Goal: Book appointment/travel/reservation

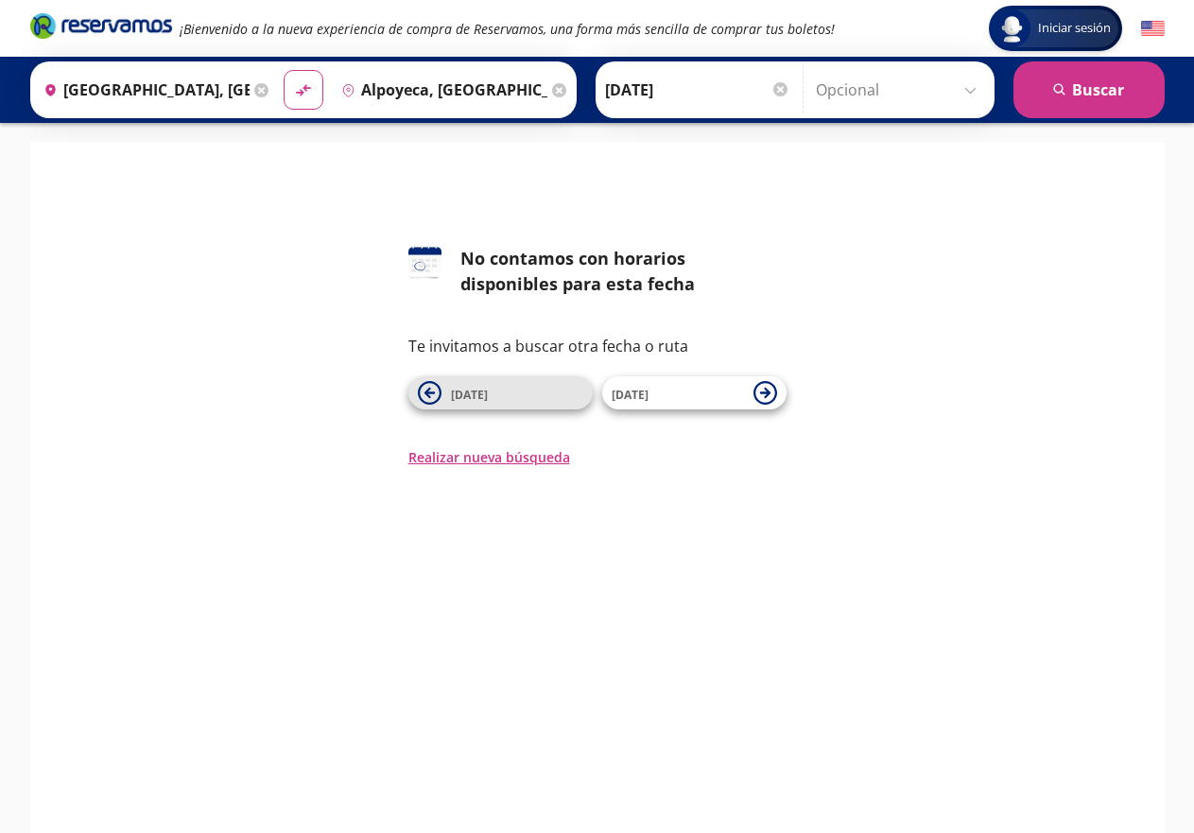
click at [509, 395] on span "[DATE]" at bounding box center [517, 393] width 132 height 23
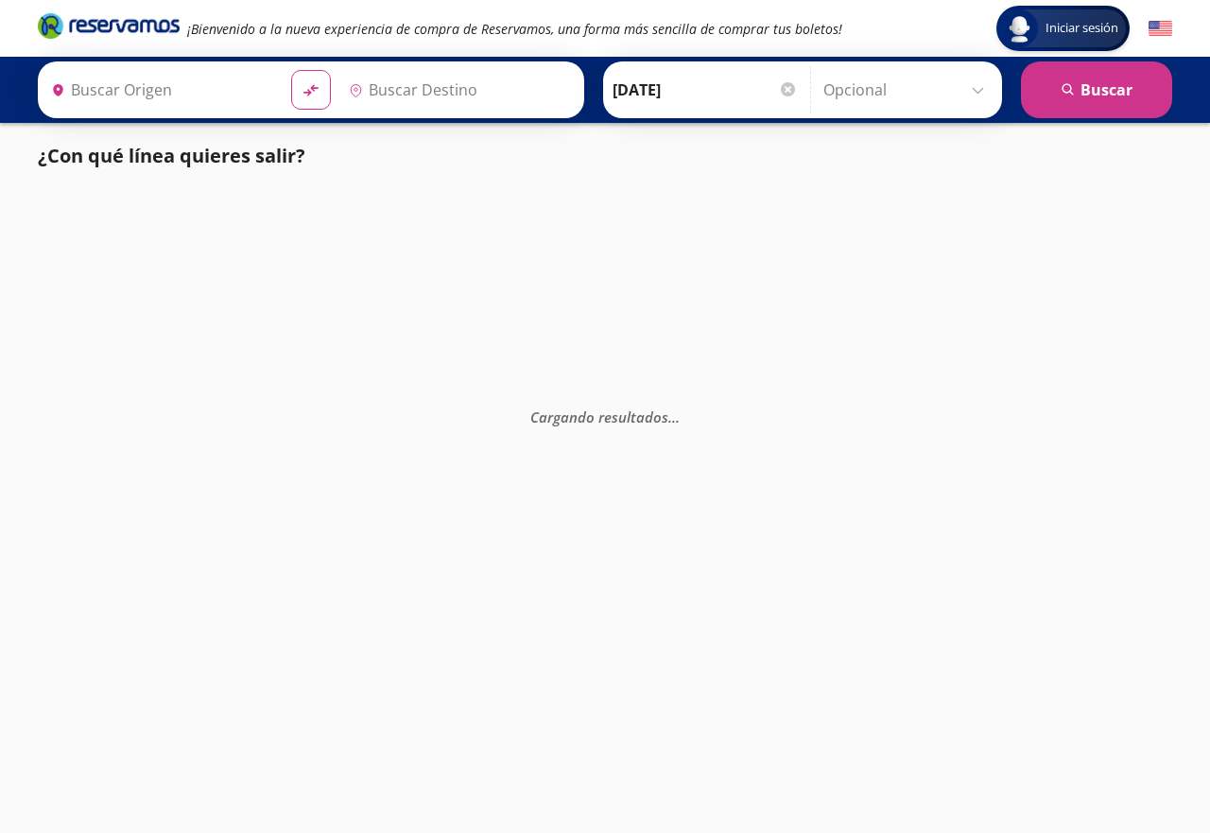
type input "[GEOGRAPHIC_DATA], [GEOGRAPHIC_DATA]"
type input "Alpoyeca, [GEOGRAPHIC_DATA]"
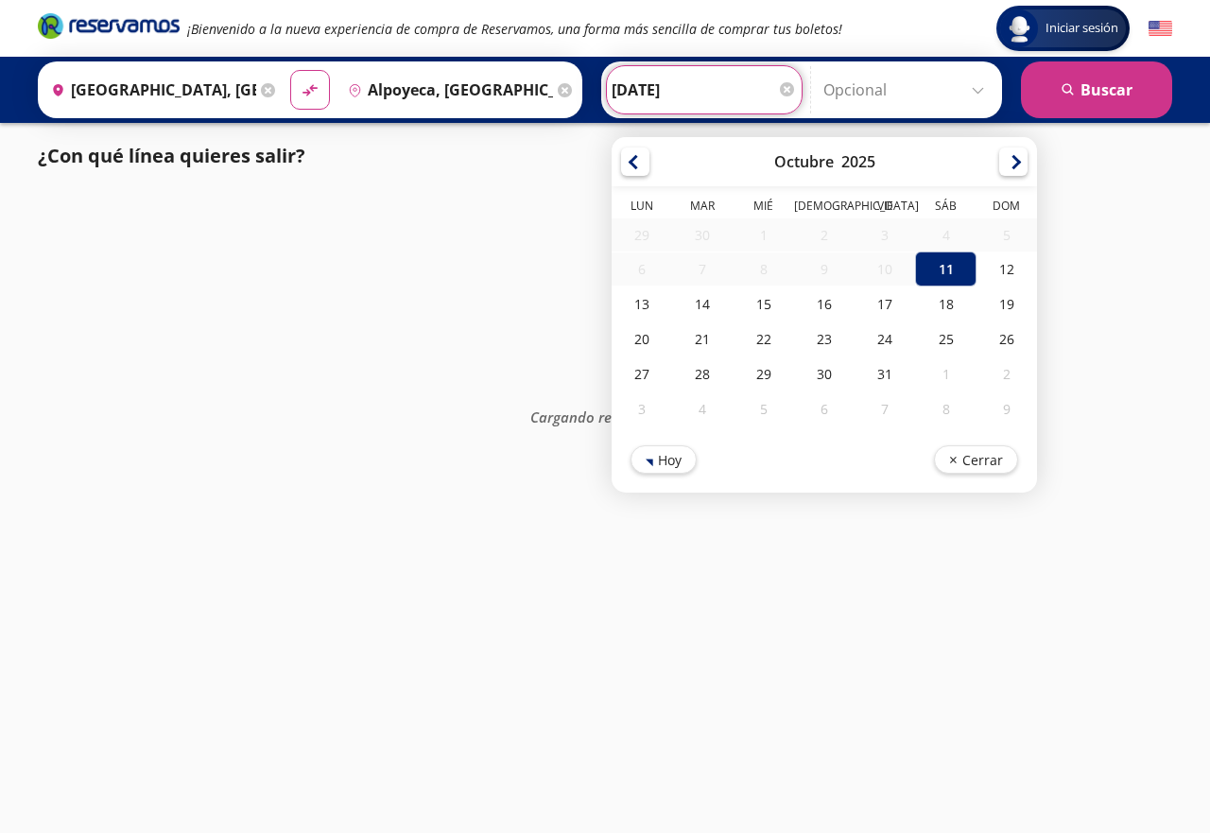
click at [727, 96] on input "[DATE]" at bounding box center [704, 89] width 185 height 47
click at [1022, 270] on div "12" at bounding box center [1007, 269] width 61 height 35
type input "[DATE]"
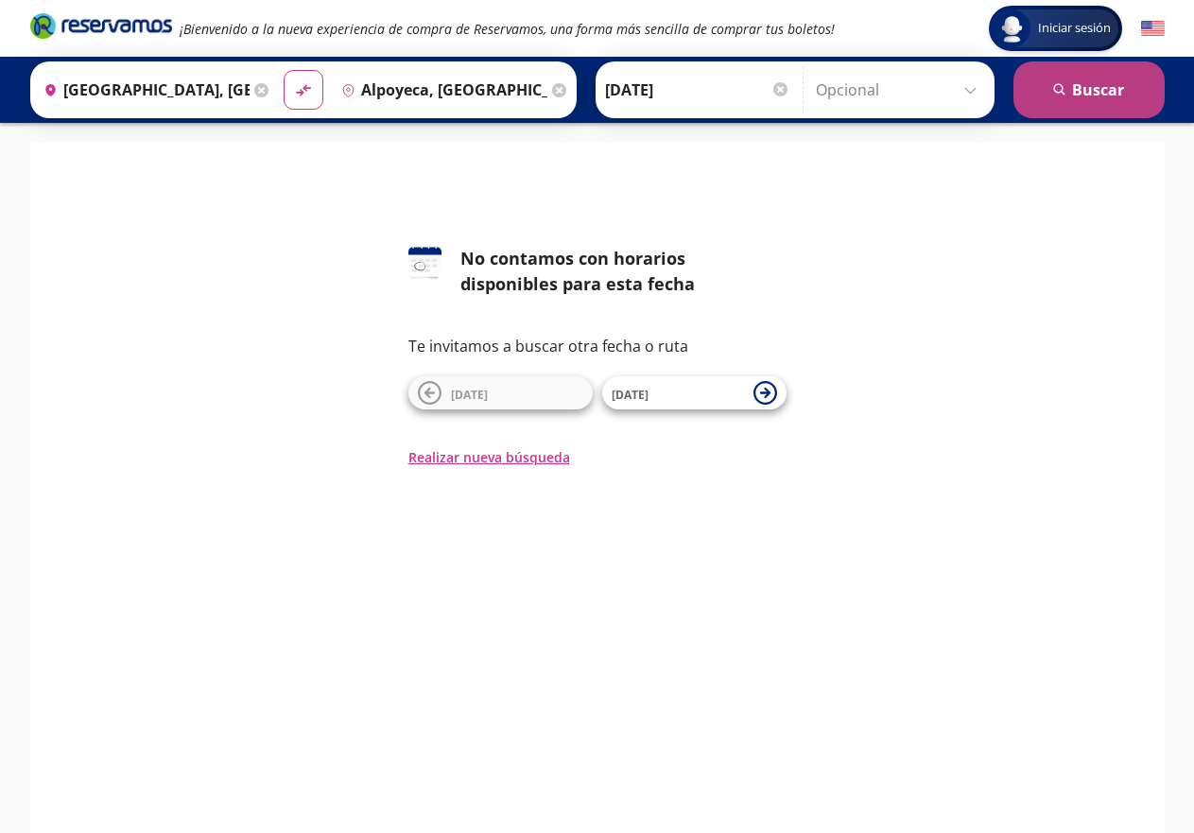
click at [1119, 78] on button "search [GEOGRAPHIC_DATA]" at bounding box center [1089, 89] width 151 height 57
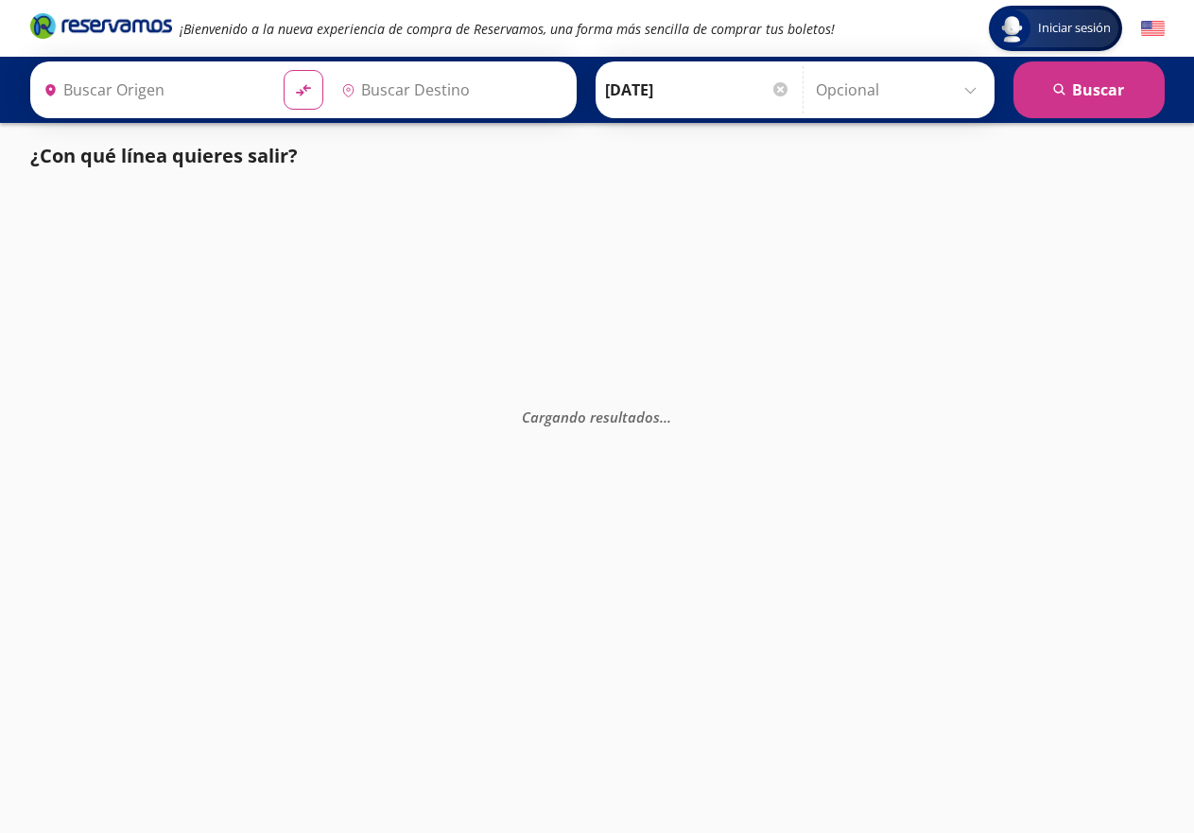
type input "[GEOGRAPHIC_DATA], [GEOGRAPHIC_DATA]"
type input "Alpoyeca, [GEOGRAPHIC_DATA]"
